Goal: Book appointment/travel/reservation

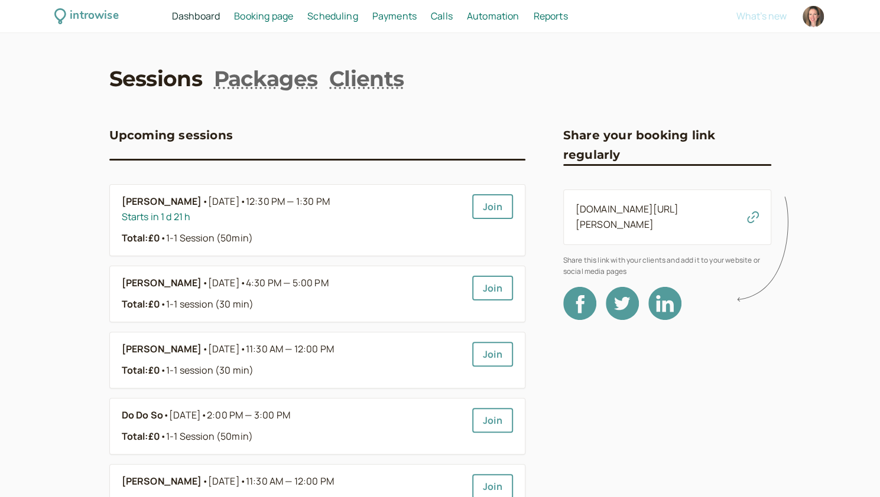
click at [317, 14] on span "Scheduling" at bounding box center [332, 15] width 51 height 13
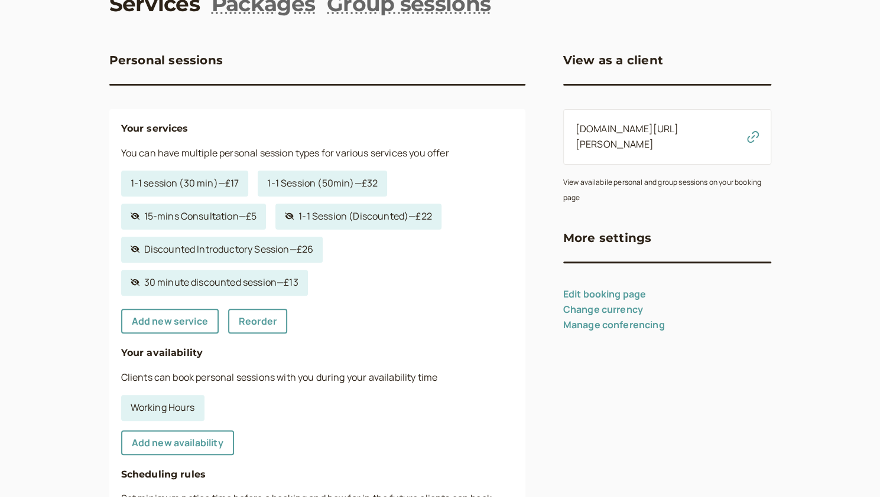
scroll to position [118, 0]
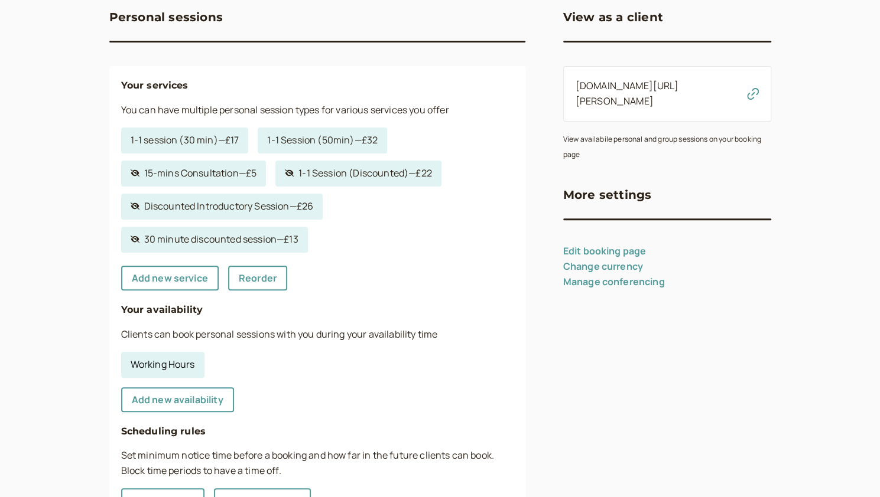
click at [139, 367] on link "Working Hours" at bounding box center [162, 365] width 83 height 26
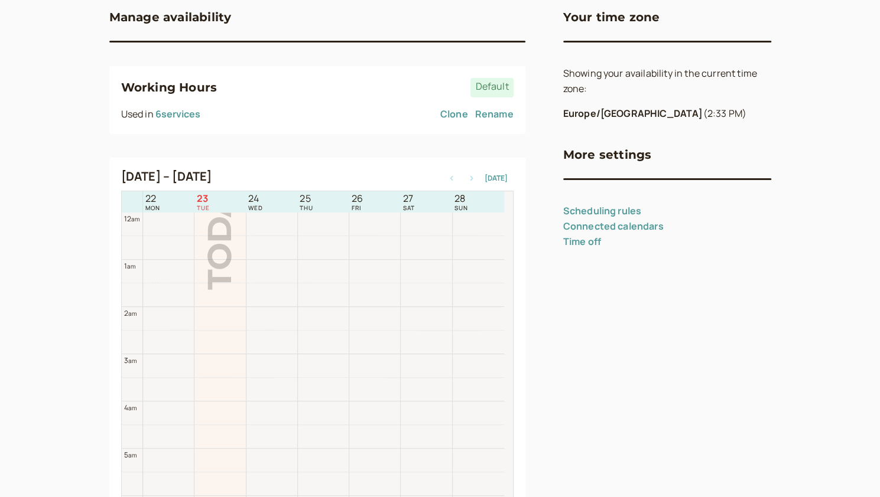
scroll to position [379, 0]
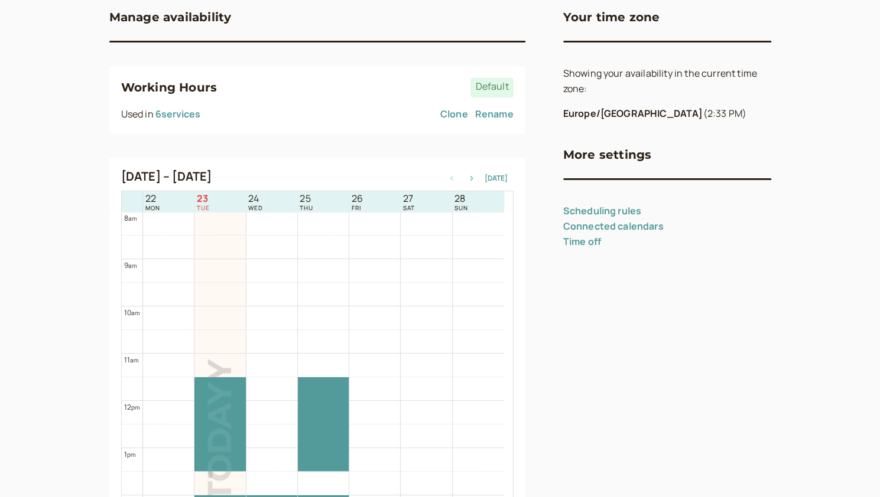
click at [475, 181] on button "button" at bounding box center [471, 178] width 14 height 8
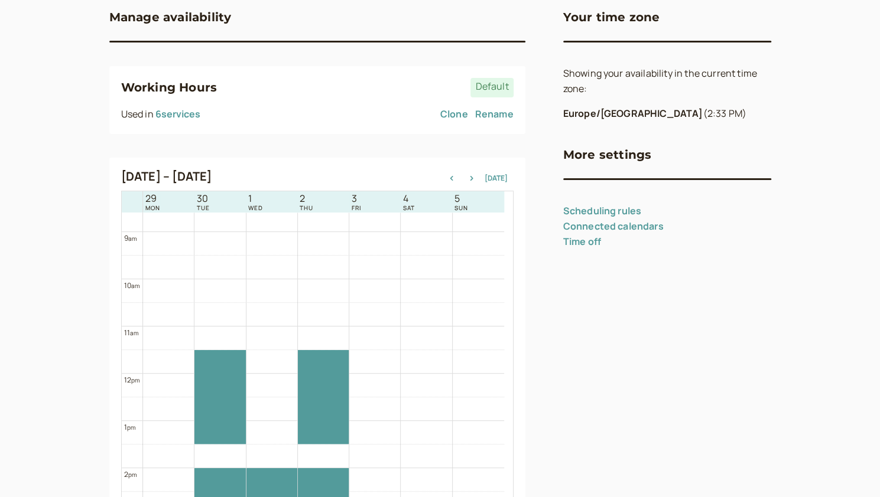
scroll to position [379, 0]
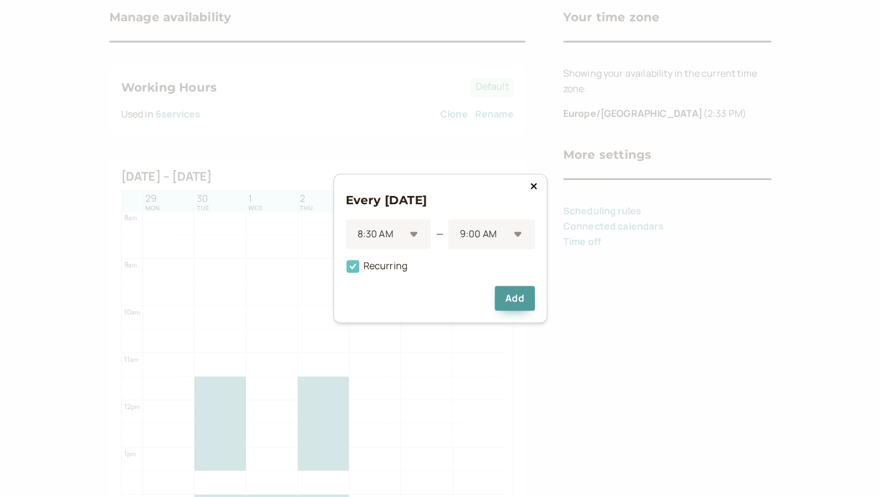
click at [353, 262] on icon at bounding box center [352, 267] width 13 height 13
click at [346, 270] on input "Recurring" at bounding box center [346, 270] width 0 height 0
click at [503, 298] on button "Add" at bounding box center [515, 299] width 40 height 25
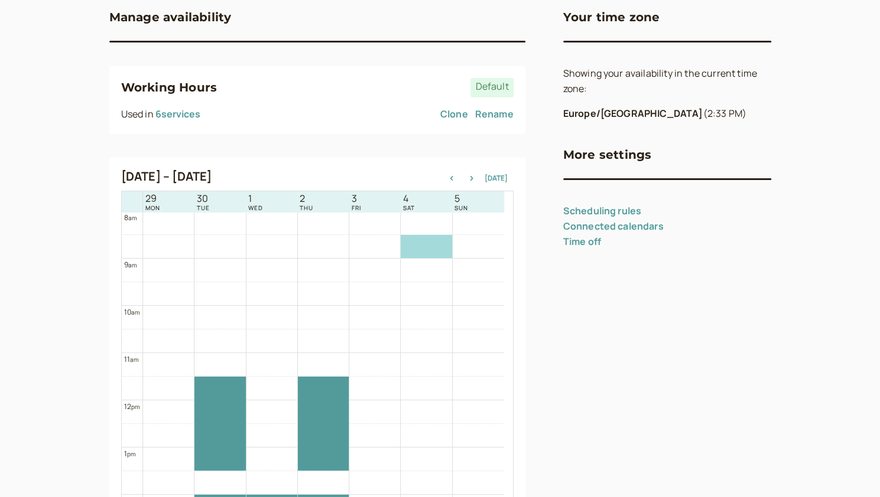
scroll to position [0, 0]
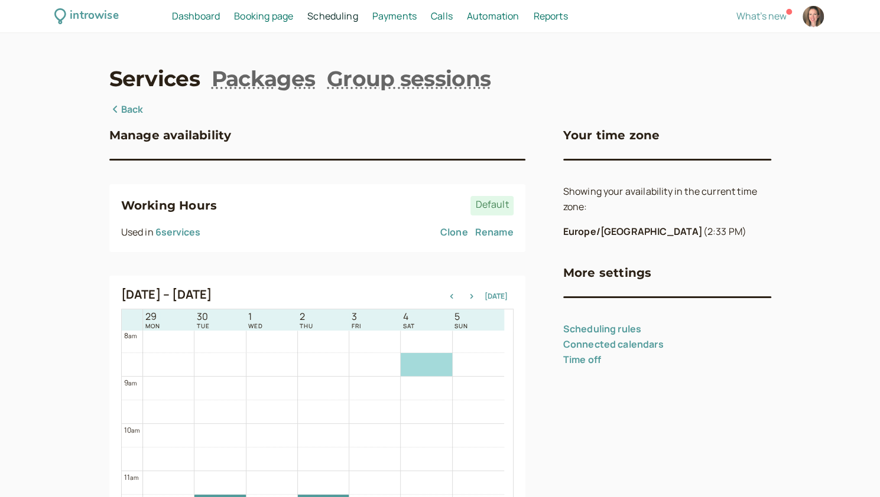
click at [204, 19] on span "Dashboard" at bounding box center [196, 15] width 48 height 13
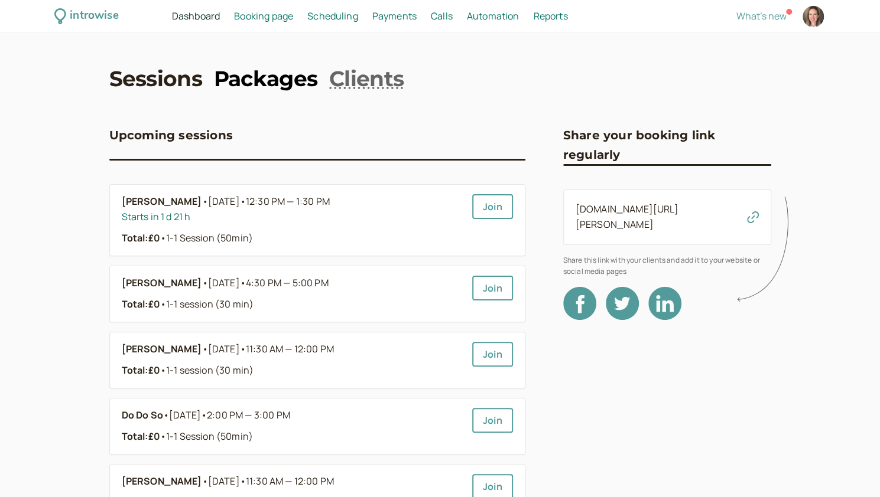
click at [257, 89] on link "Packages" at bounding box center [265, 79] width 103 height 30
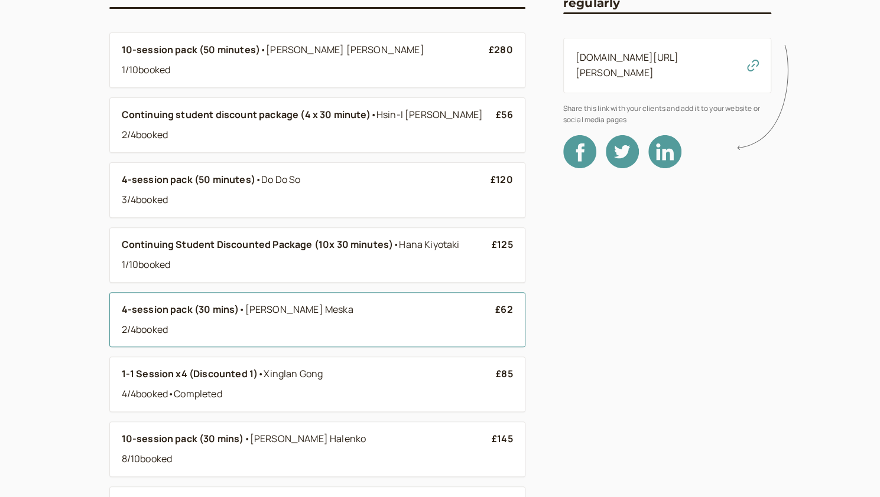
scroll to position [177, 0]
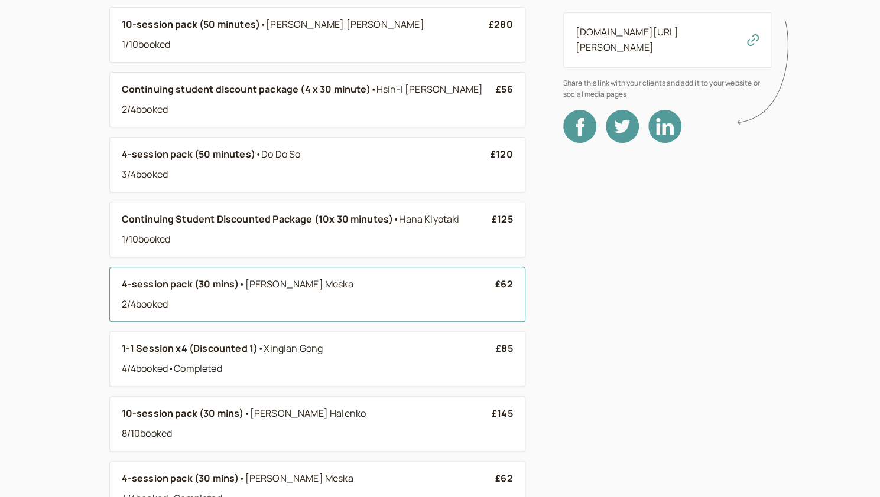
click at [308, 290] on div "4-session pack (30 mins) • Linda Meska 2 / 4 booked" at bounding box center [309, 294] width 374 height 35
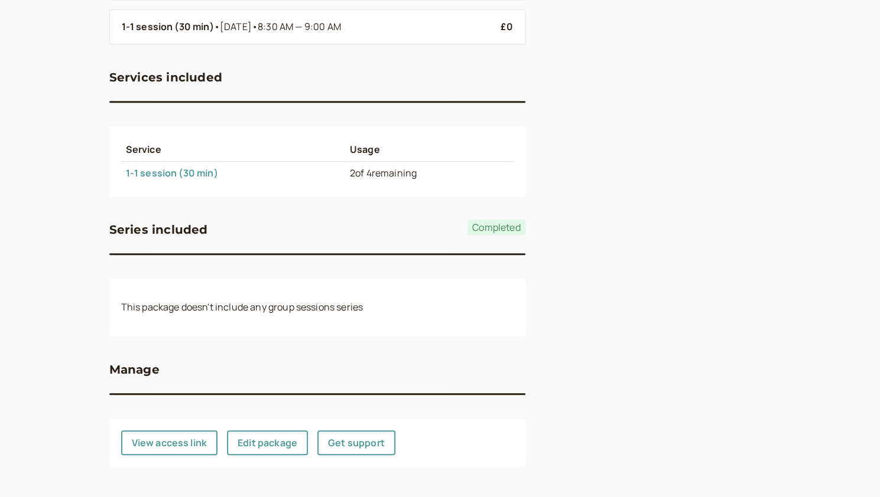
scroll to position [319, 0]
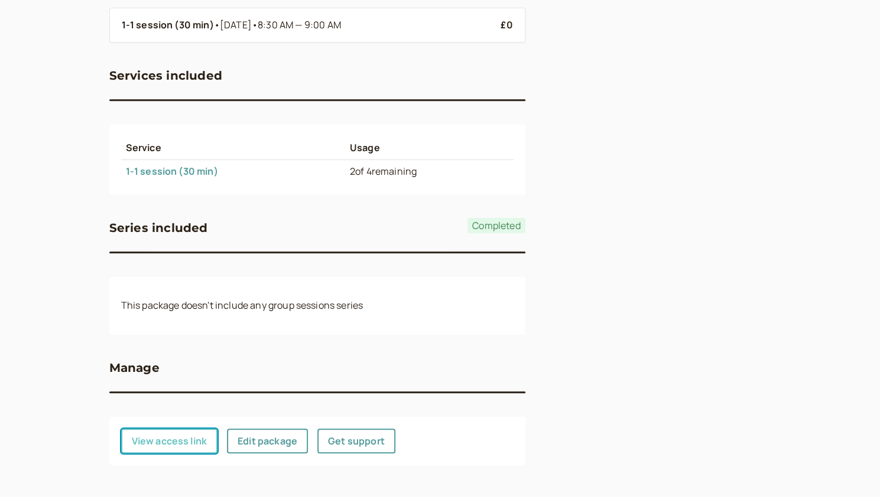
click at [189, 444] on button "View access link" at bounding box center [169, 441] width 97 height 25
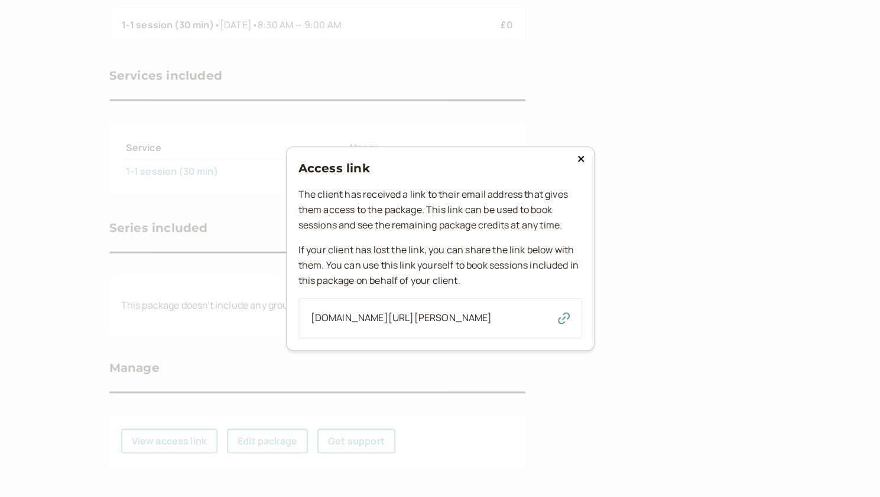
click at [503, 318] on icon "button" at bounding box center [564, 319] width 12 height 12
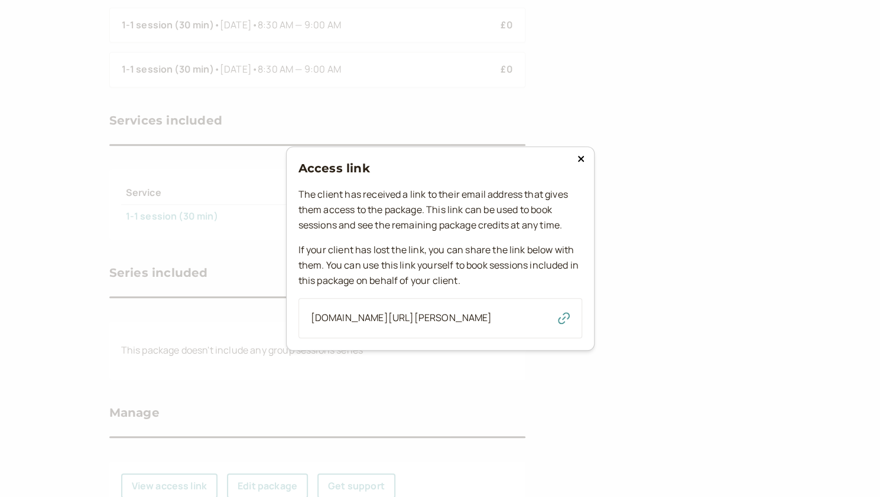
scroll to position [364, 0]
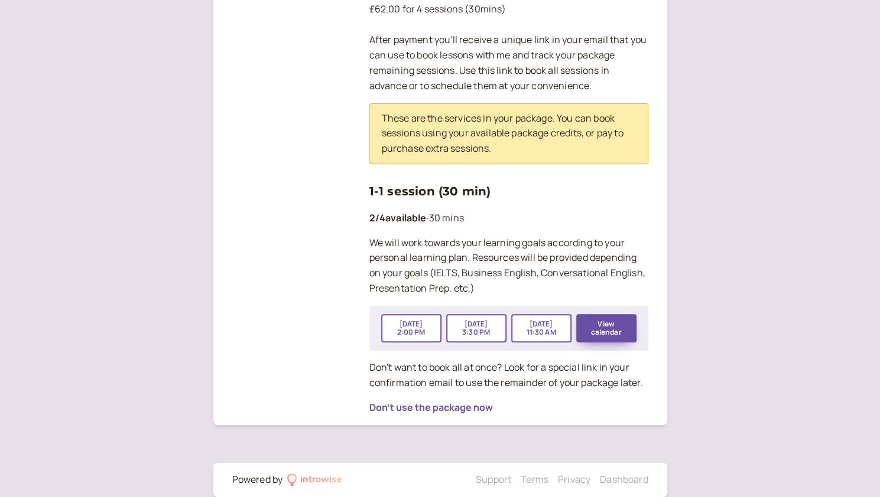
scroll to position [237, 0]
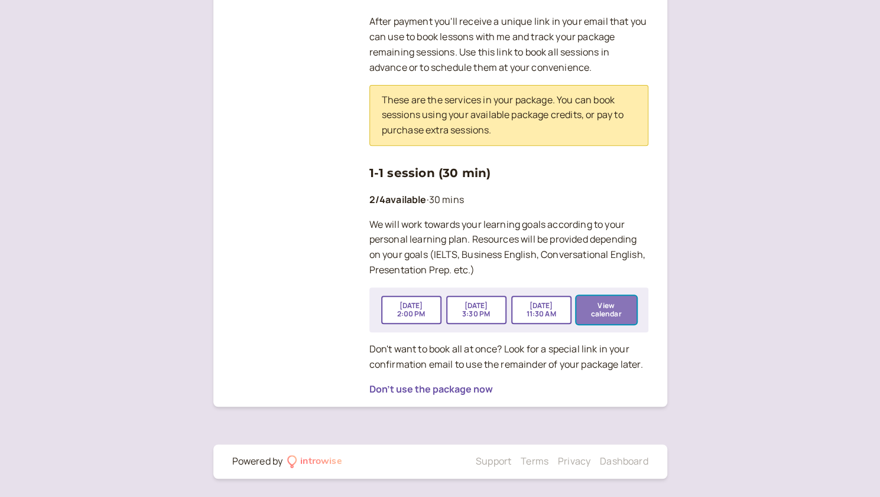
click at [594, 310] on button "View calendar" at bounding box center [606, 310] width 60 height 28
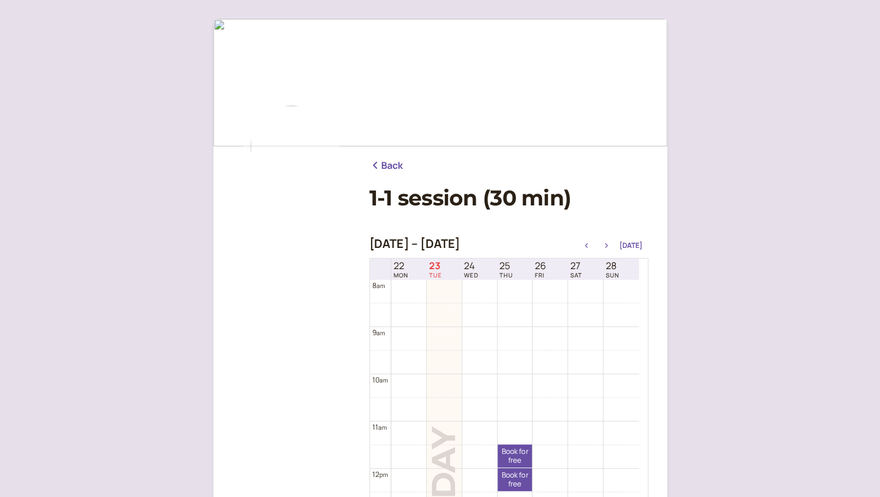
click at [609, 248] on icon "button" at bounding box center [606, 245] width 14 height 5
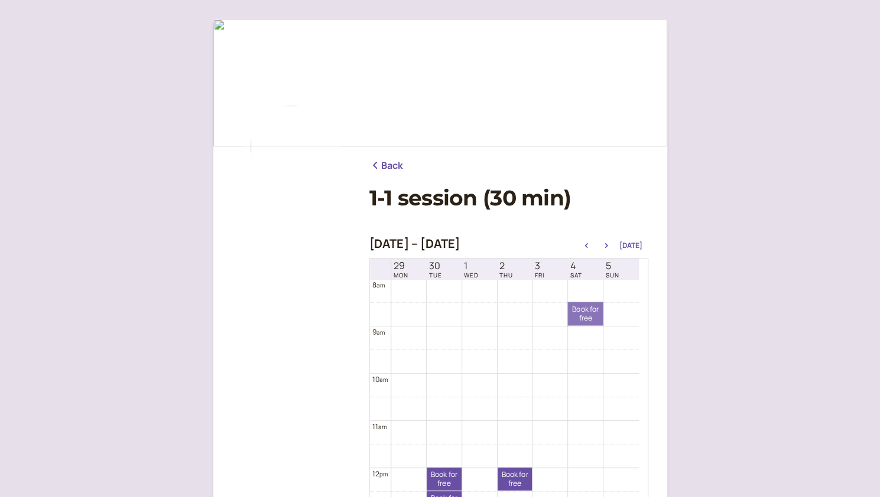
click at [590, 317] on link "Book for free free" at bounding box center [585, 314] width 35 height 23
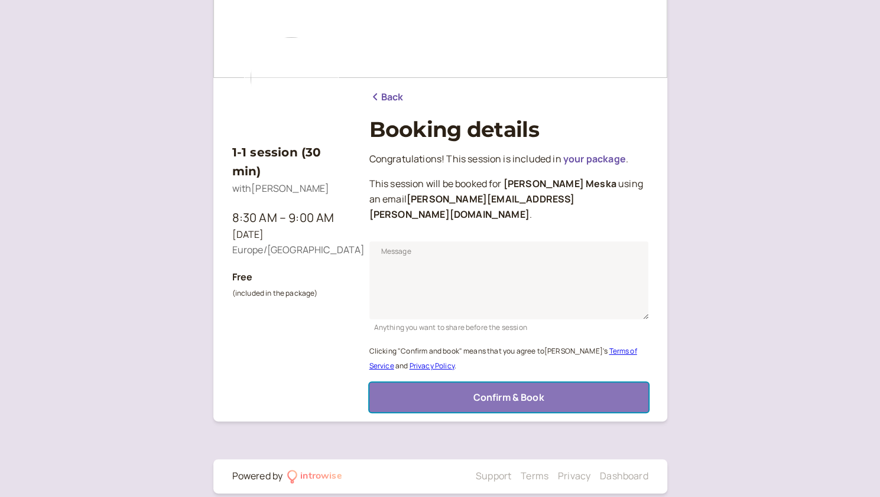
click at [547, 383] on button "Confirm & Book" at bounding box center [508, 398] width 279 height 30
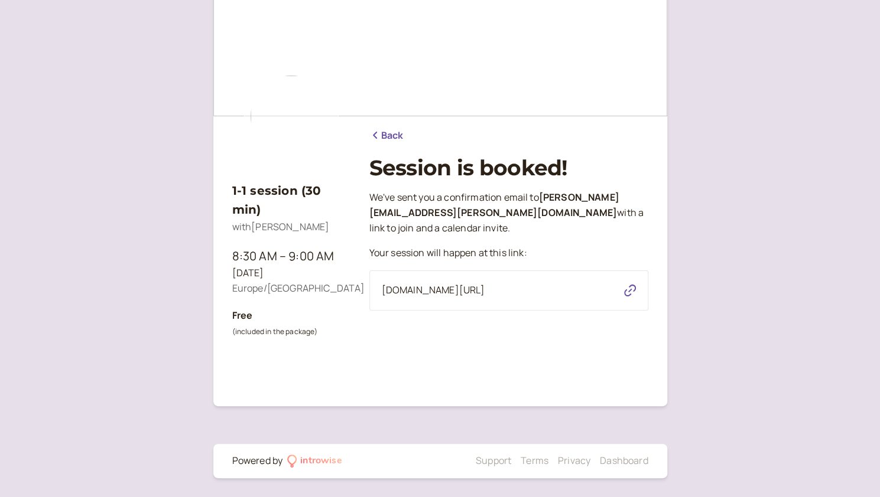
scroll to position [30, 0]
